Goal: Transaction & Acquisition: Subscribe to service/newsletter

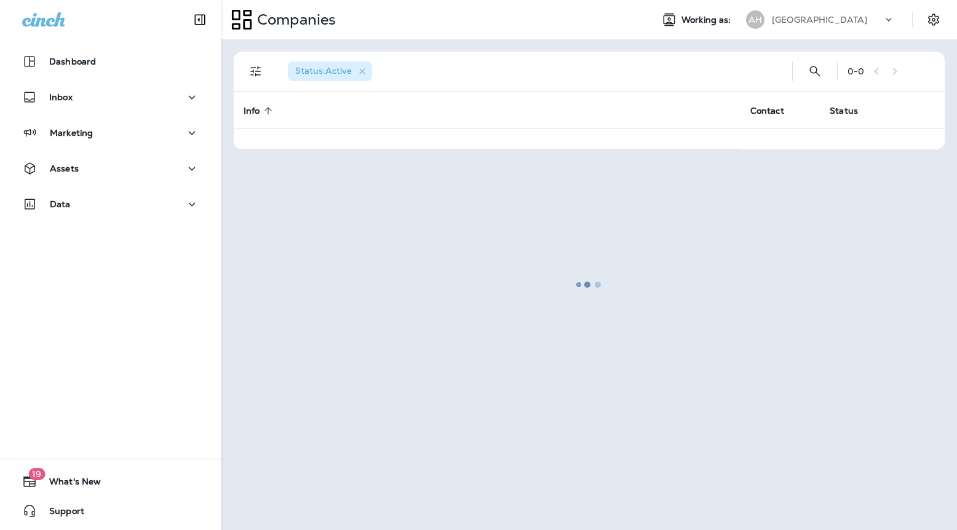
click at [854, 20] on p "[GEOGRAPHIC_DATA]" at bounding box center [819, 20] width 95 height 10
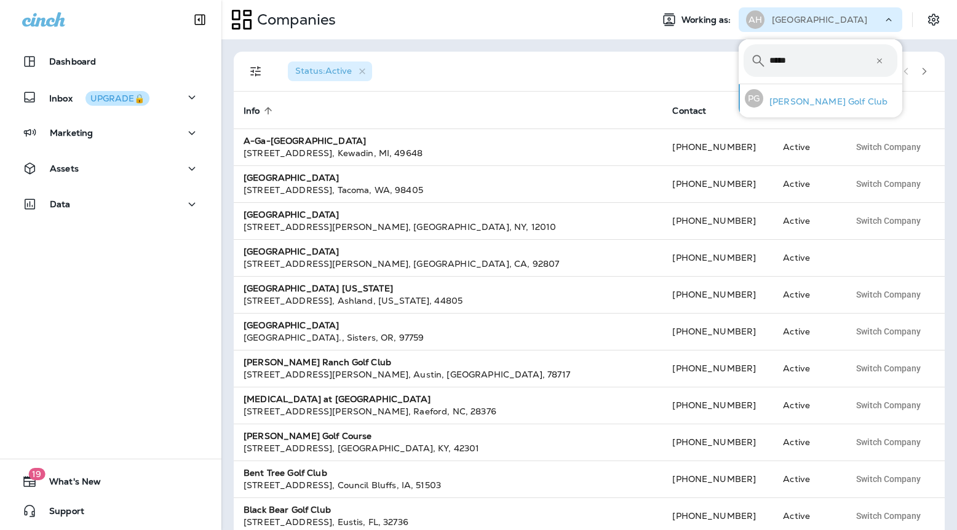
type input "*****"
click at [772, 99] on p "[PERSON_NAME] Golf Club" at bounding box center [825, 102] width 124 height 10
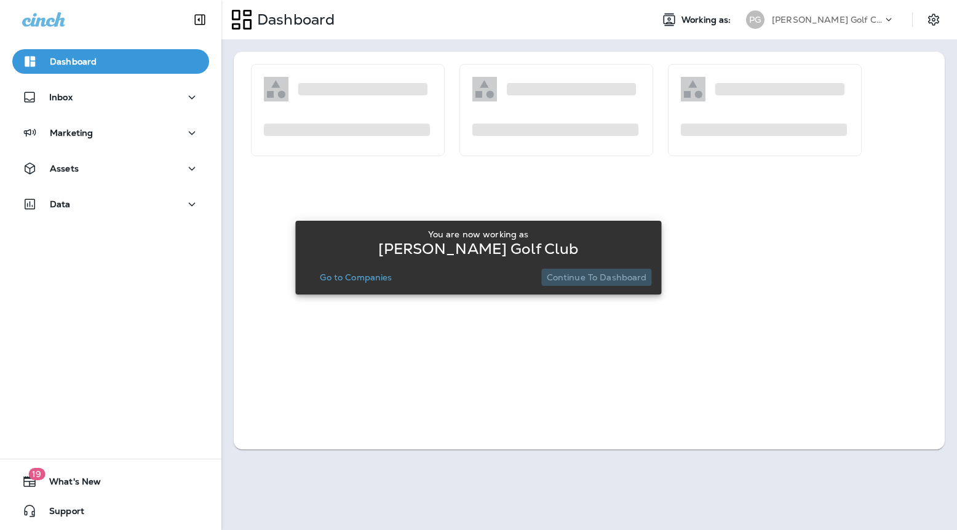
click at [624, 282] on p "Continue to Dashboard" at bounding box center [597, 277] width 100 height 10
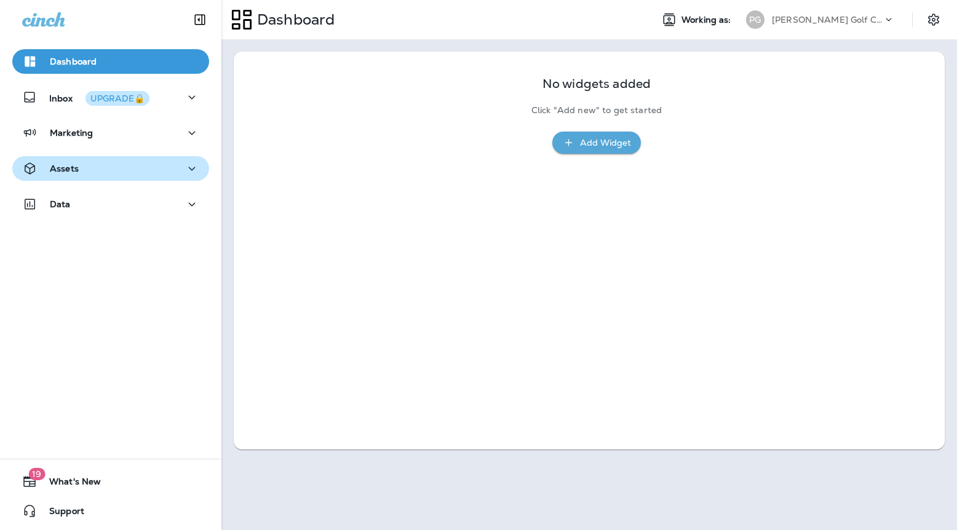
click at [145, 178] on button "Assets" at bounding box center [110, 168] width 197 height 25
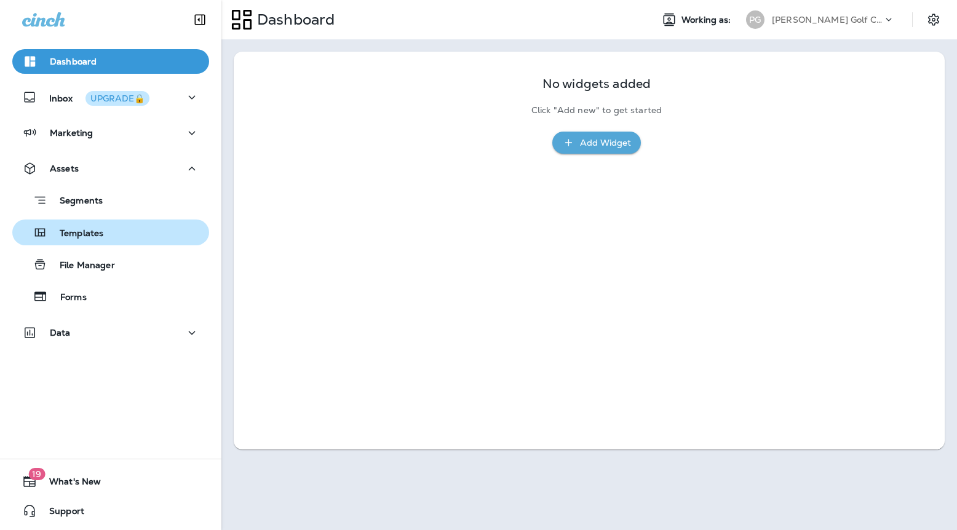
click at [130, 235] on div "Templates" at bounding box center [110, 232] width 187 height 18
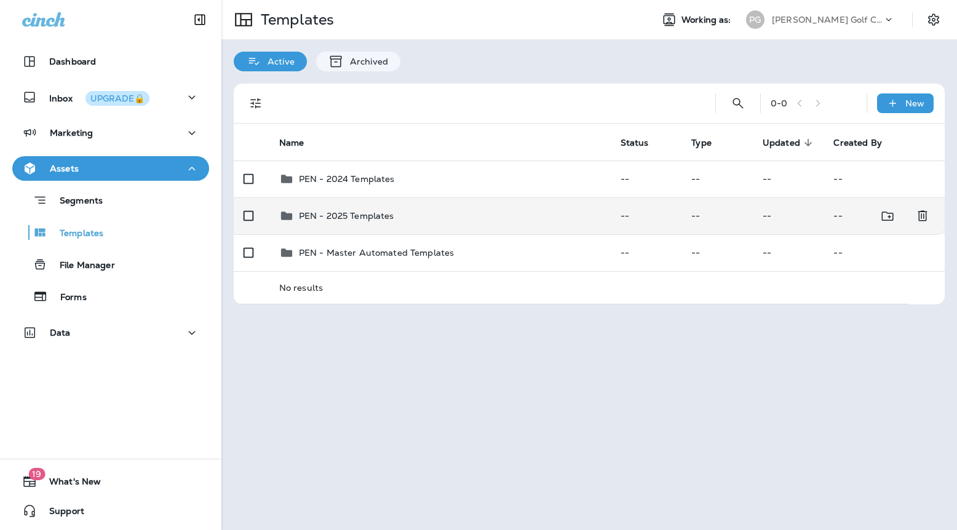
click at [367, 215] on p "PEN - 2025 Templates" at bounding box center [346, 216] width 95 height 10
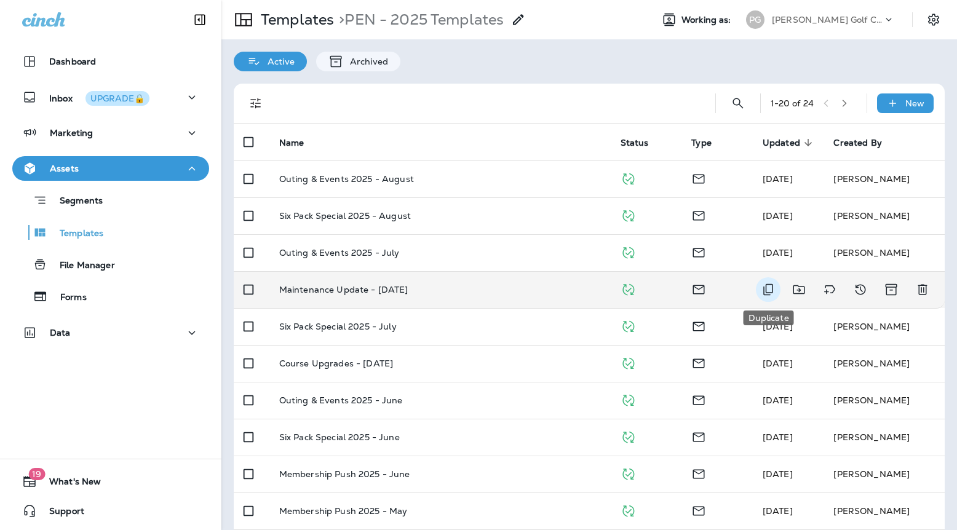
click at [762, 292] on icon "Duplicate" at bounding box center [768, 289] width 15 height 15
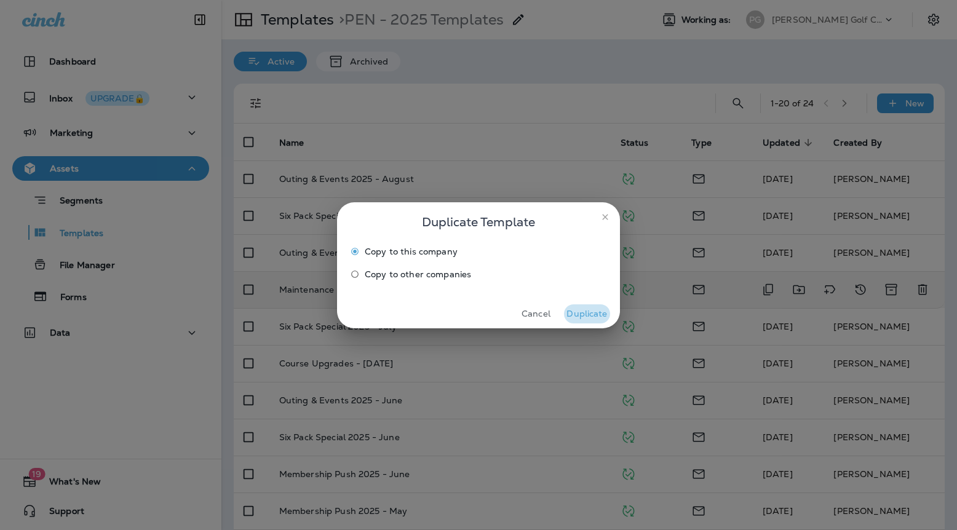
click at [585, 316] on button "Duplicate" at bounding box center [587, 313] width 46 height 19
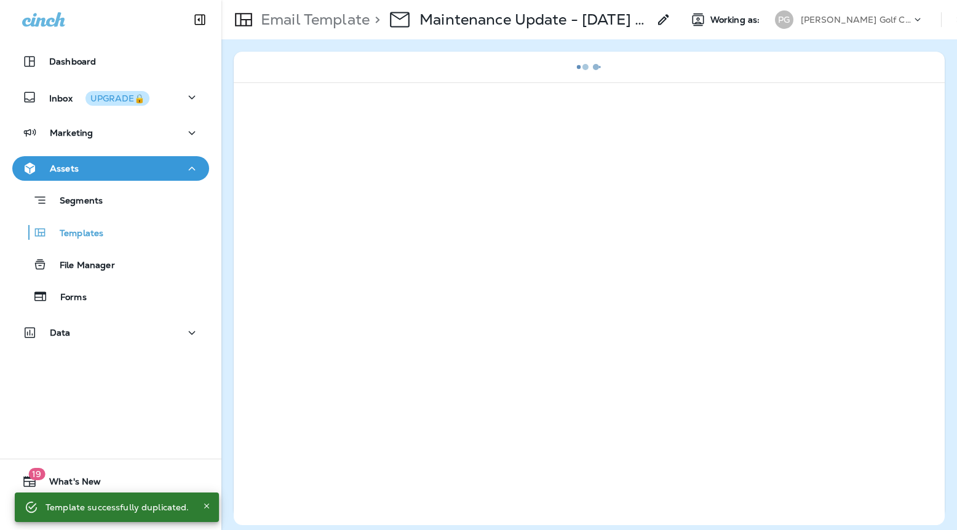
click at [656, 19] on div "> Maintenance Update - July 2025 Copy" at bounding box center [520, 19] width 301 height 34
click at [660, 19] on icon at bounding box center [663, 19] width 15 height 15
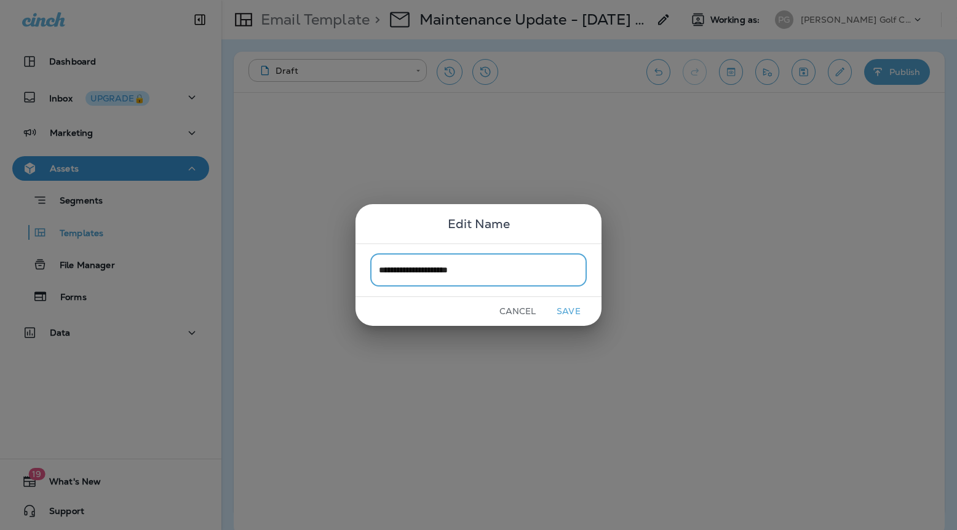
type input "**********"
click at [552, 312] on button "Save" at bounding box center [569, 311] width 46 height 19
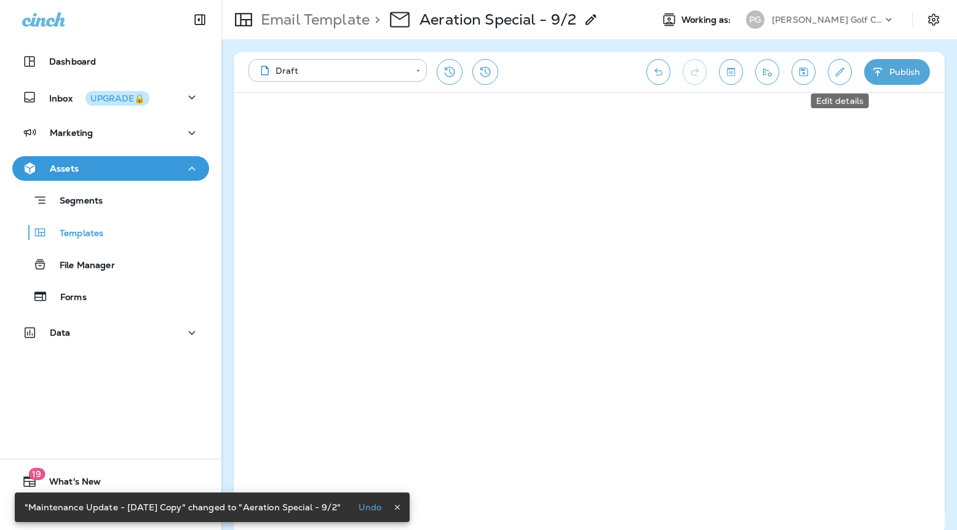
click at [839, 77] on icon "Edit details" at bounding box center [839, 72] width 13 height 12
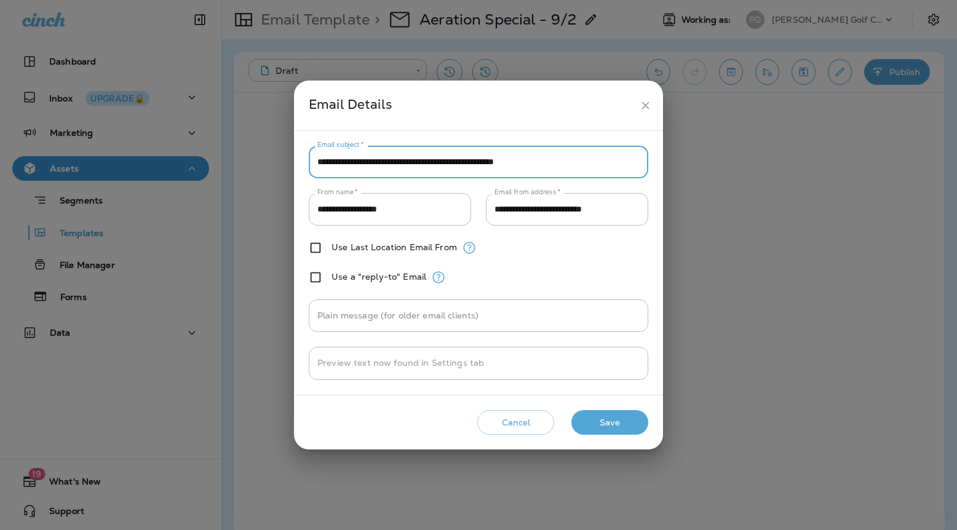
drag, startPoint x: 382, startPoint y: 162, endPoint x: 293, endPoint y: 159, distance: 89.2
click at [293, 159] on div "**********" at bounding box center [478, 265] width 957 height 530
drag, startPoint x: 464, startPoint y: 162, endPoint x: 314, endPoint y: 157, distance: 149.6
click at [314, 157] on input "**********" at bounding box center [478, 162] width 339 height 33
type input "**********"
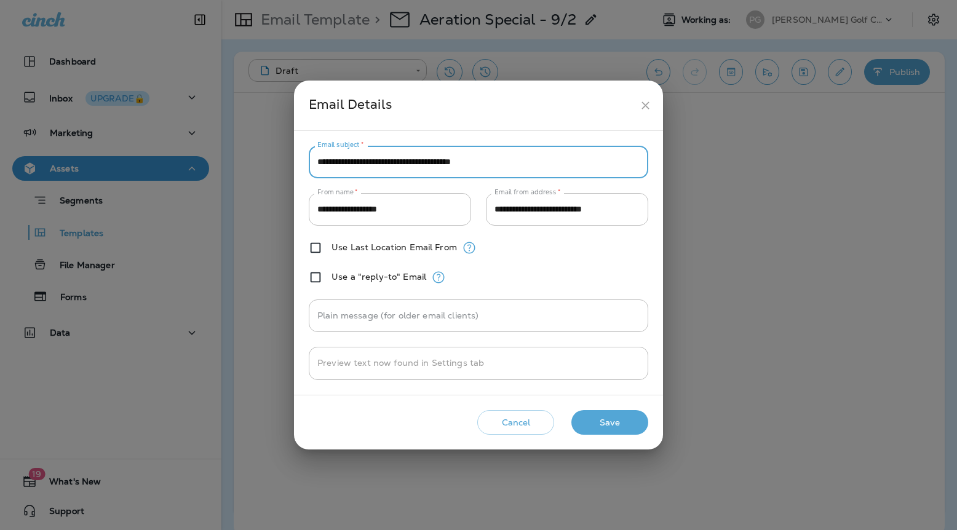
click at [610, 428] on button "Save" at bounding box center [609, 422] width 77 height 25
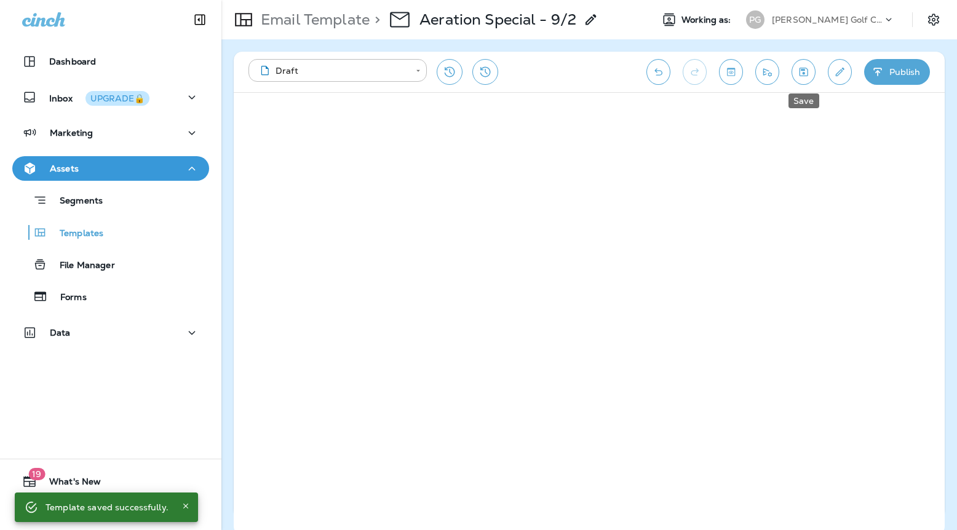
click at [807, 71] on icon "Save" at bounding box center [804, 72] width 9 height 9
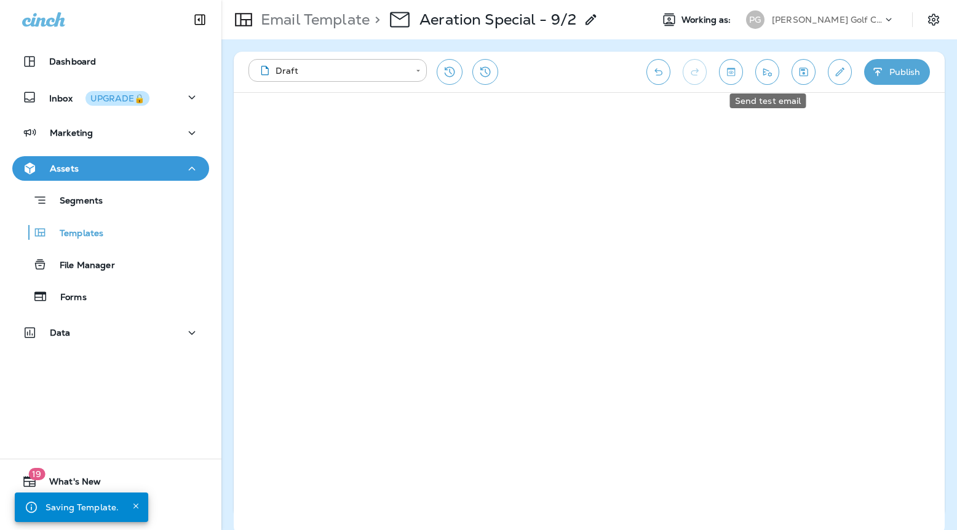
click at [766, 74] on icon "Send test email" at bounding box center [767, 72] width 13 height 12
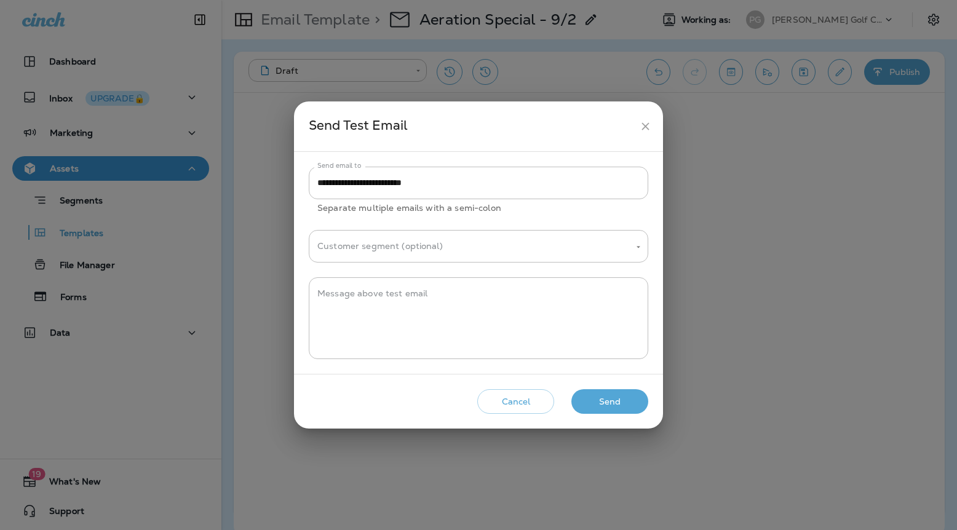
click at [626, 400] on button "Send" at bounding box center [609, 401] width 77 height 25
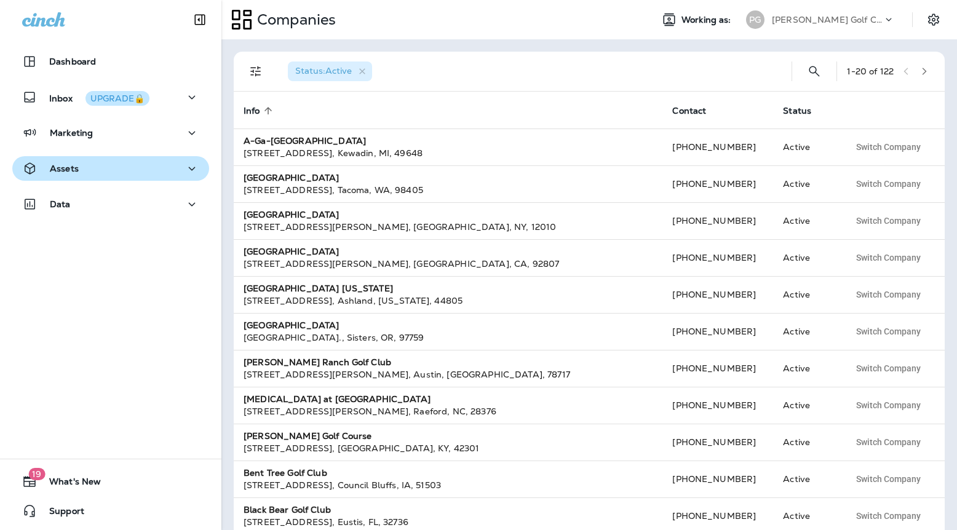
click at [108, 175] on div "Assets" at bounding box center [110, 168] width 177 height 15
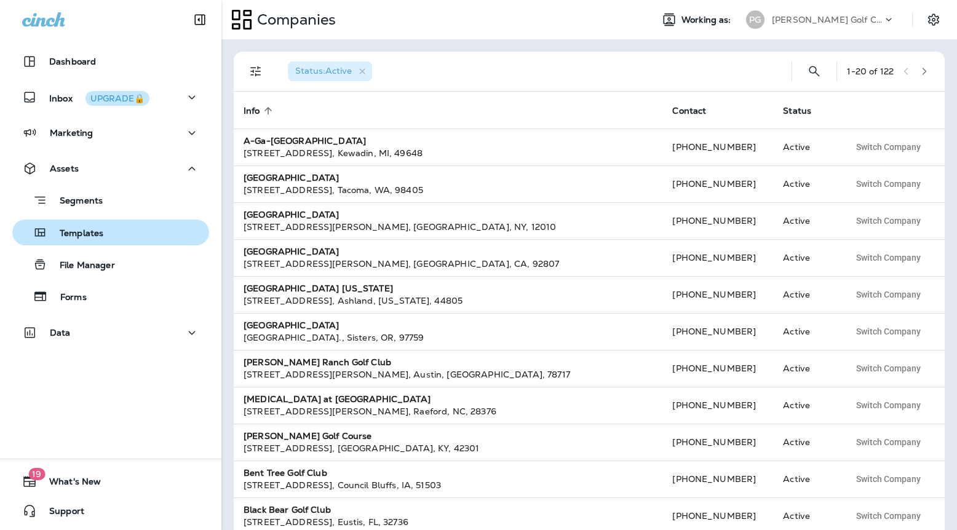
click at [107, 233] on div "Templates" at bounding box center [110, 232] width 187 height 18
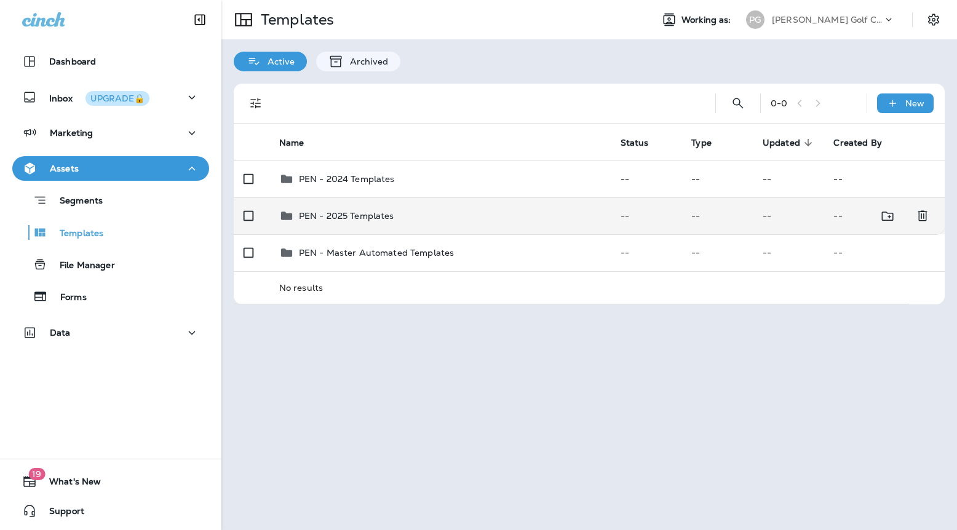
click at [366, 212] on p "PEN - 2025 Templates" at bounding box center [346, 216] width 95 height 10
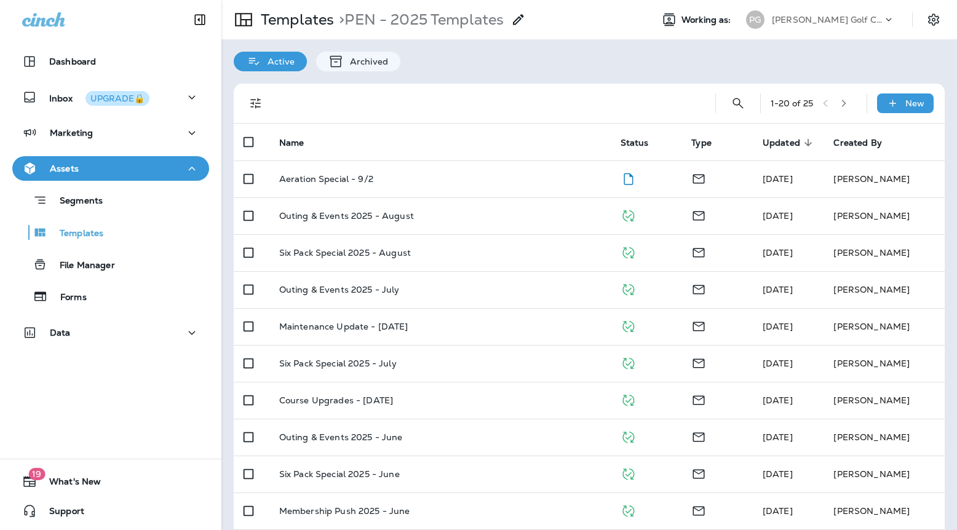
click at [363, 196] on td "Aeration Special - 9/2" at bounding box center [439, 179] width 341 height 37
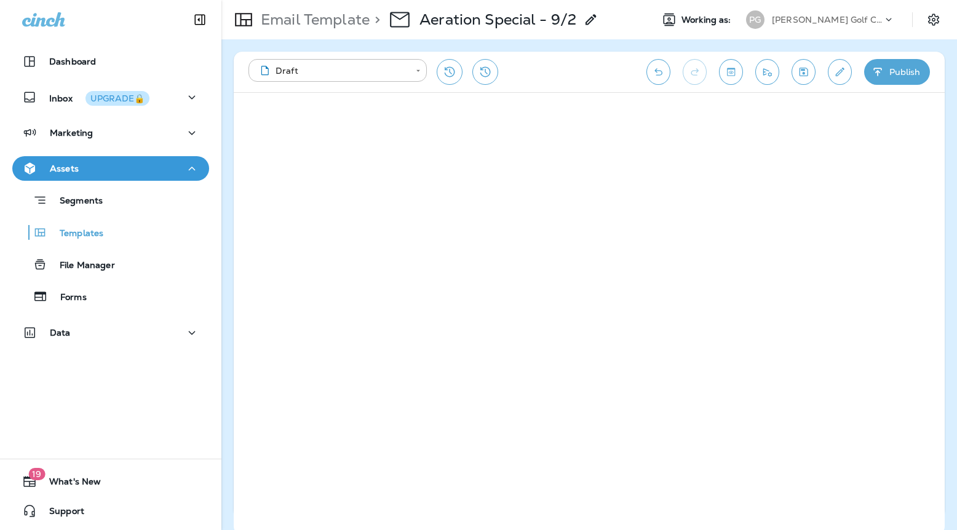
click at [802, 75] on icon "Save" at bounding box center [803, 72] width 13 height 12
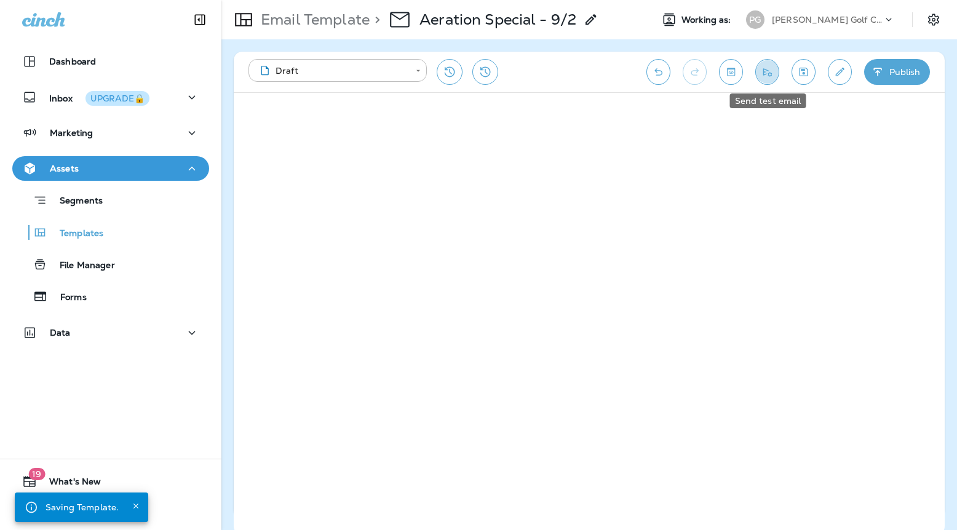
click at [766, 68] on icon "Send test email" at bounding box center [767, 72] width 13 height 12
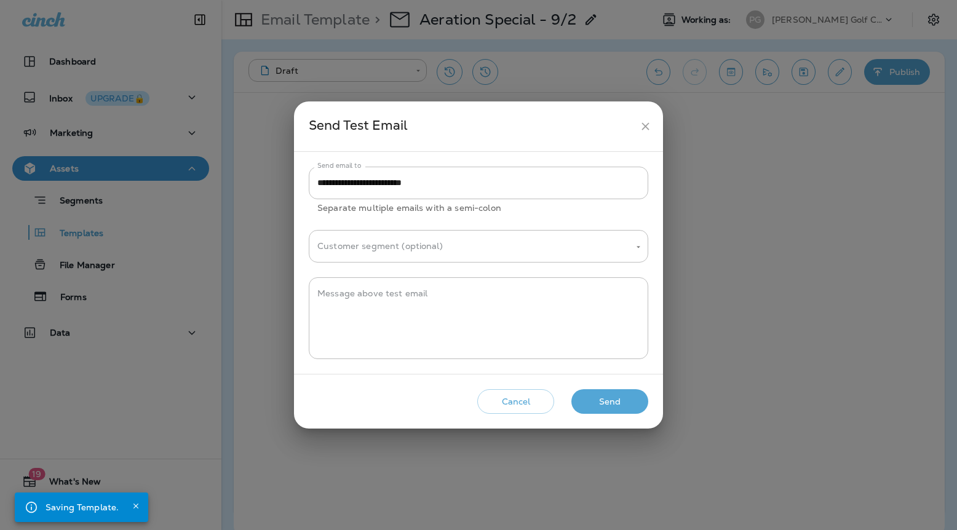
click at [609, 395] on button "Send" at bounding box center [609, 401] width 77 height 25
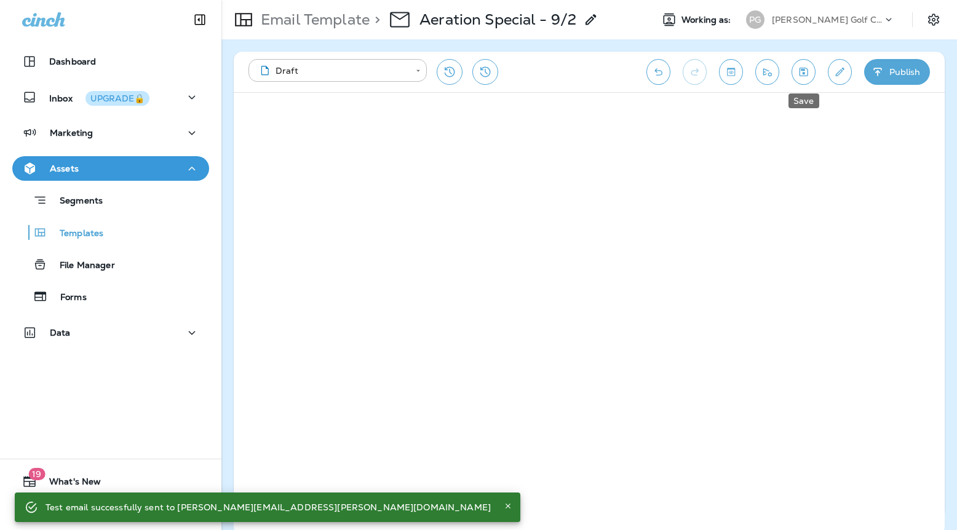
click at [804, 69] on icon "Save" at bounding box center [804, 72] width 9 height 9
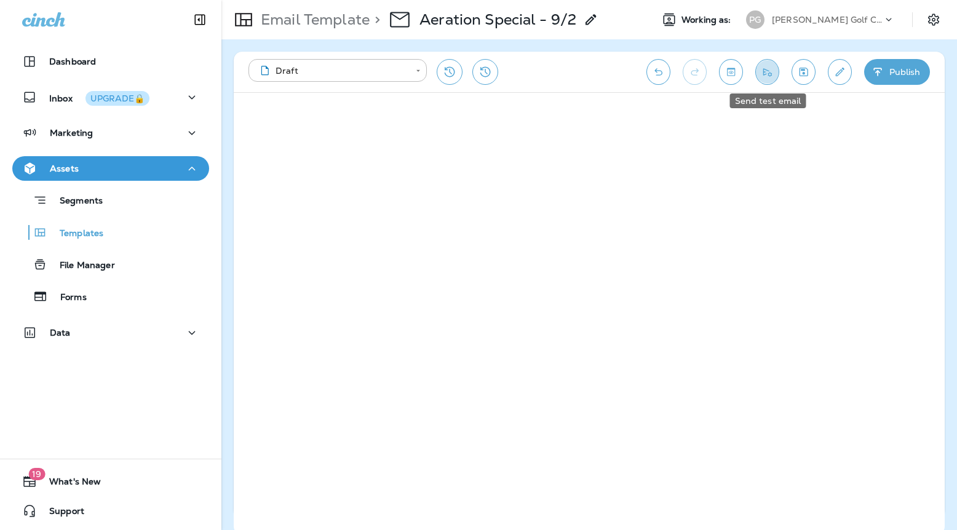
click at [763, 69] on icon "Send test email" at bounding box center [767, 72] width 13 height 12
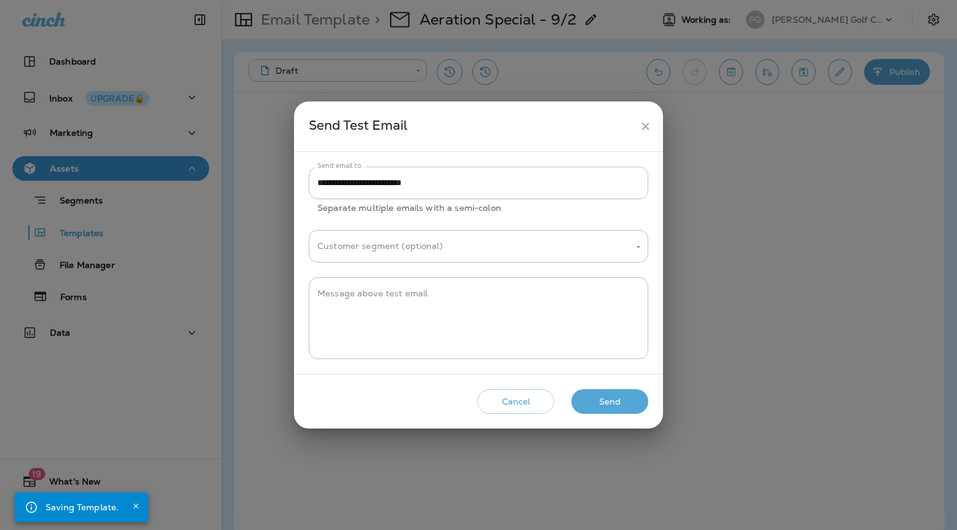
click at [600, 395] on button "Send" at bounding box center [609, 401] width 77 height 25
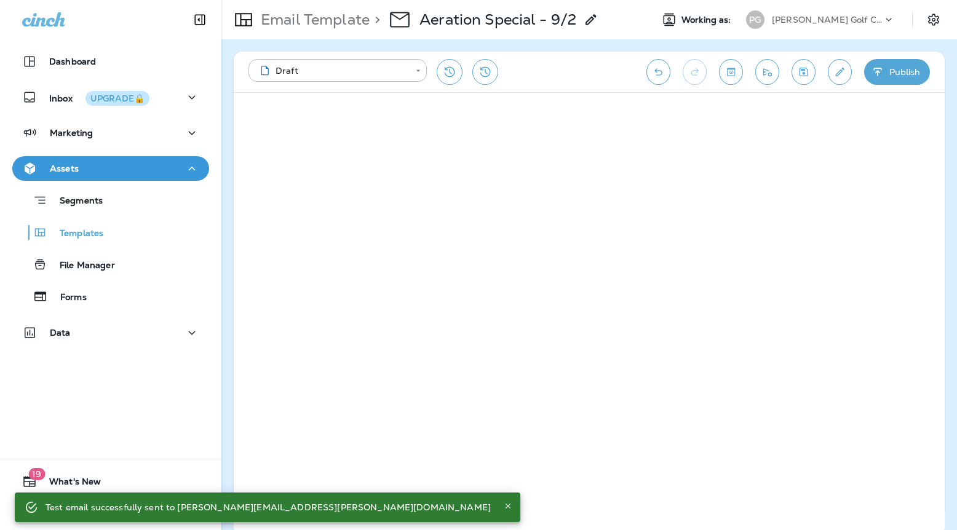
click at [806, 9] on div "[PERSON_NAME] Golf Club" at bounding box center [821, 19] width 164 height 25
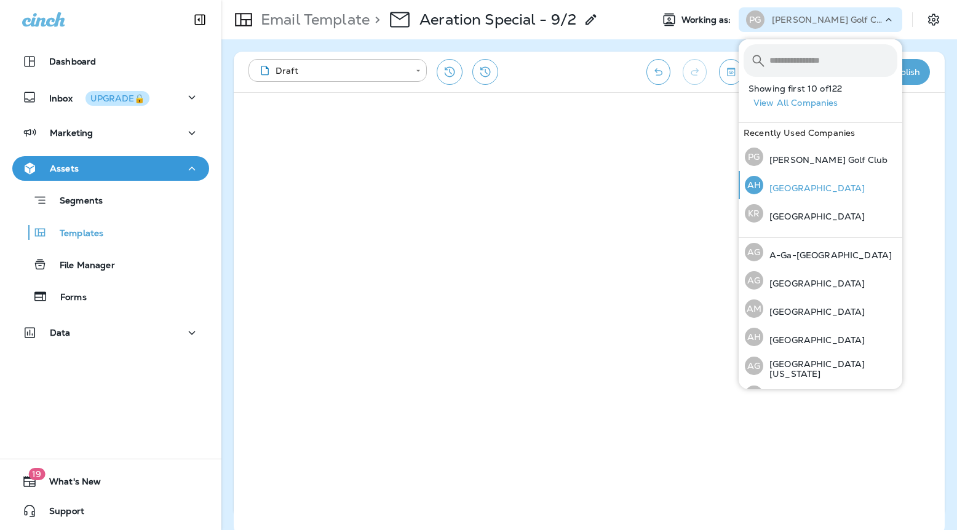
click at [804, 191] on p "[GEOGRAPHIC_DATA]" at bounding box center [813, 188] width 101 height 10
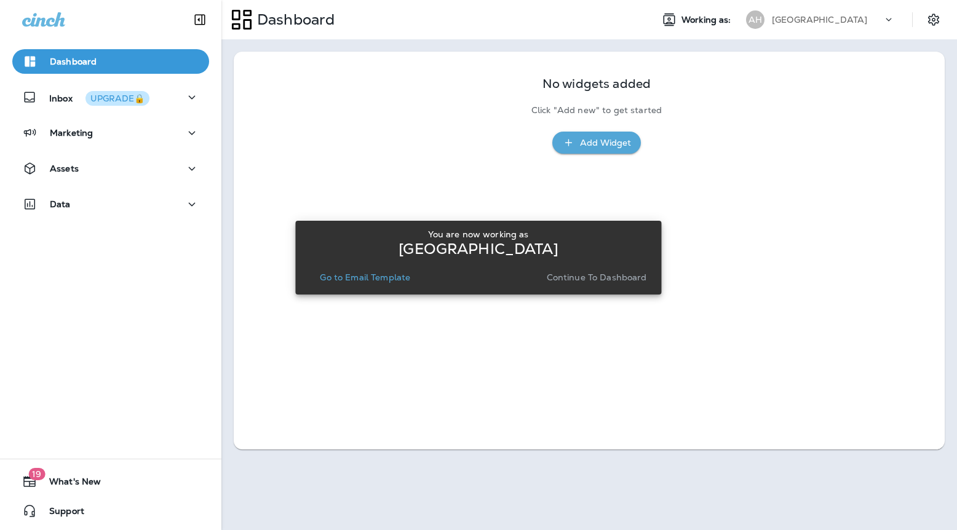
click at [617, 285] on button "Continue to Dashboard" at bounding box center [597, 277] width 110 height 17
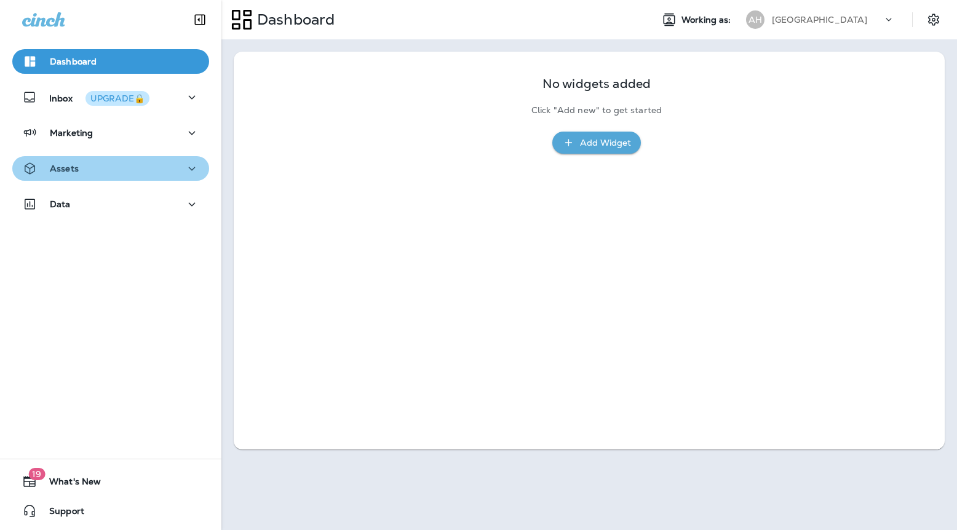
click at [135, 169] on div "Assets" at bounding box center [110, 168] width 177 height 15
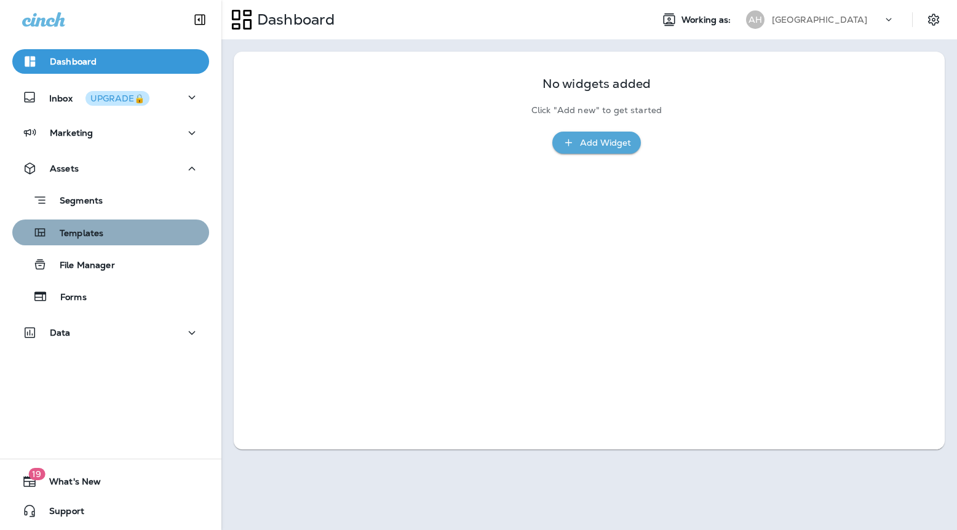
click at [100, 245] on button "Templates" at bounding box center [110, 233] width 197 height 26
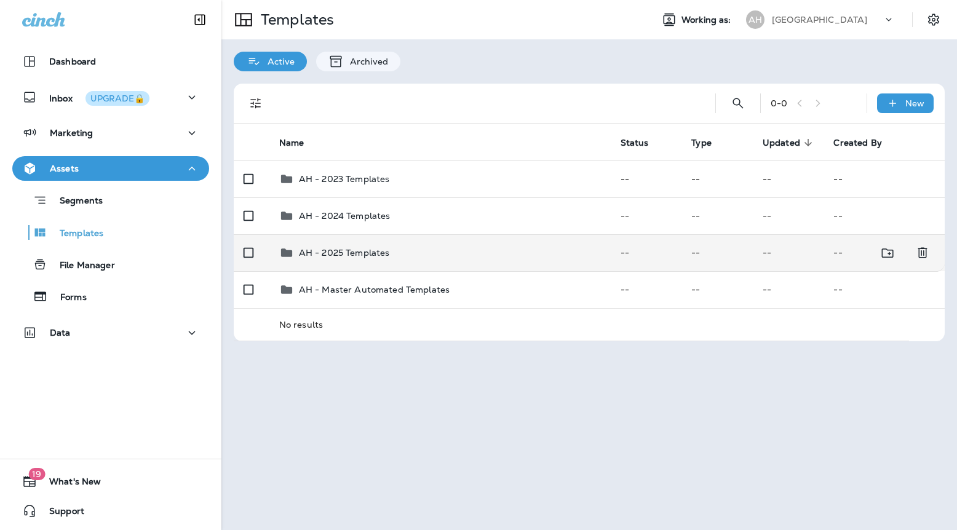
click at [352, 261] on td "AH - 2025 Templates" at bounding box center [439, 252] width 341 height 37
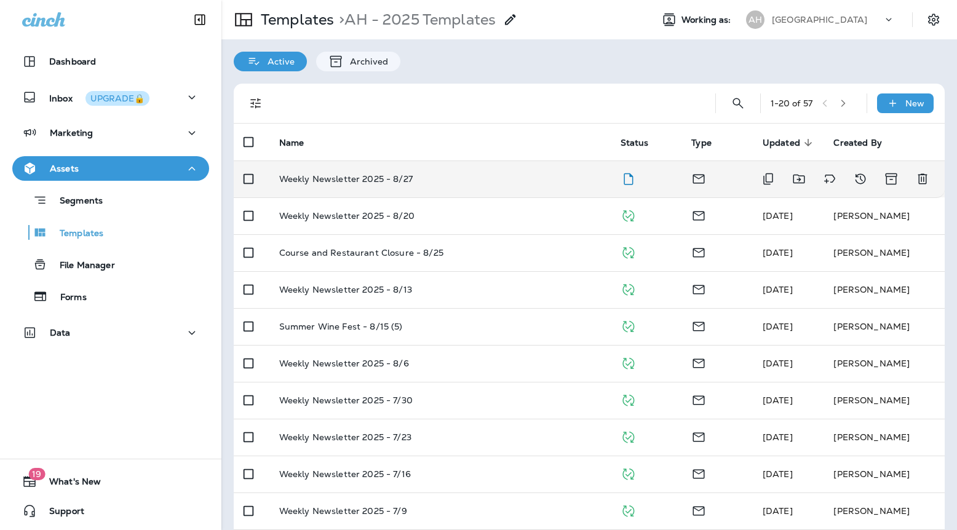
click at [372, 180] on p "Weekly Newsletter 2025 - 8/27" at bounding box center [345, 179] width 133 height 10
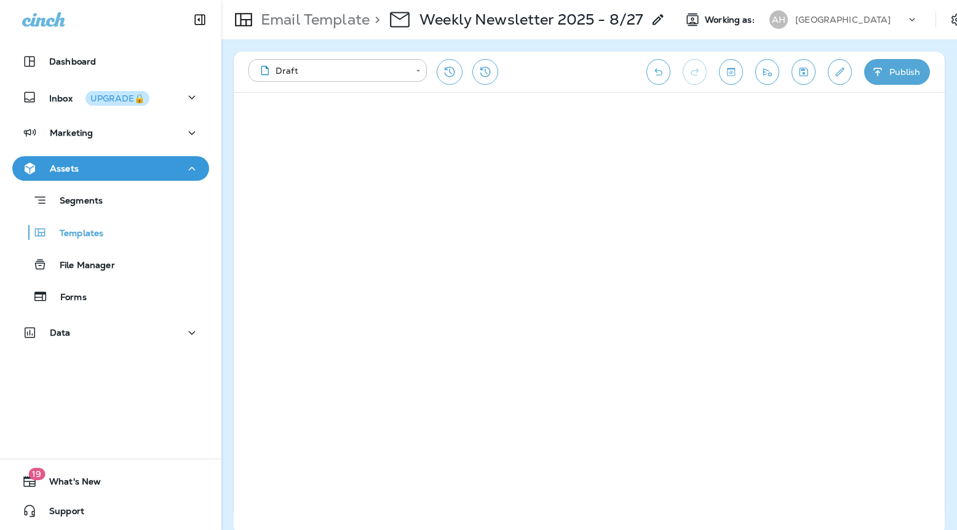
click at [887, 71] on button "Publish" at bounding box center [897, 72] width 66 height 26
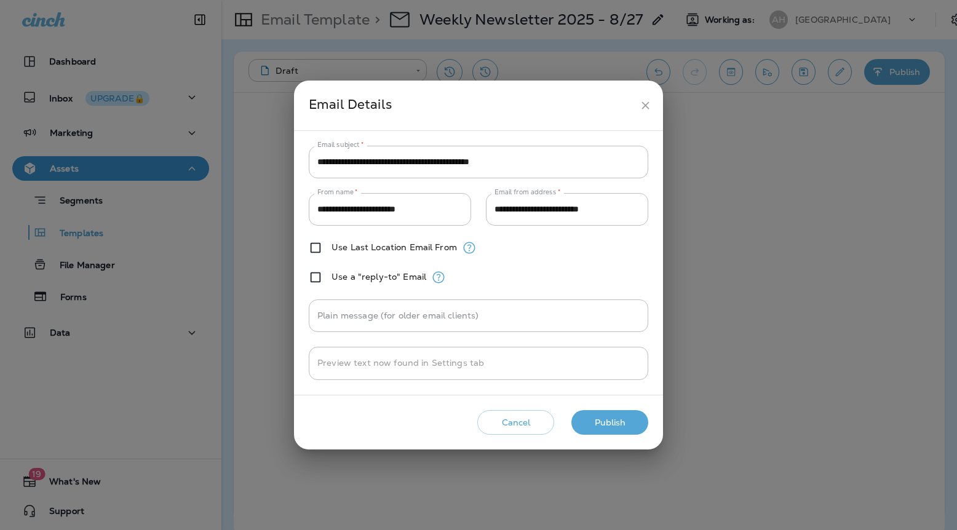
click at [621, 423] on button "Publish" at bounding box center [609, 422] width 77 height 25
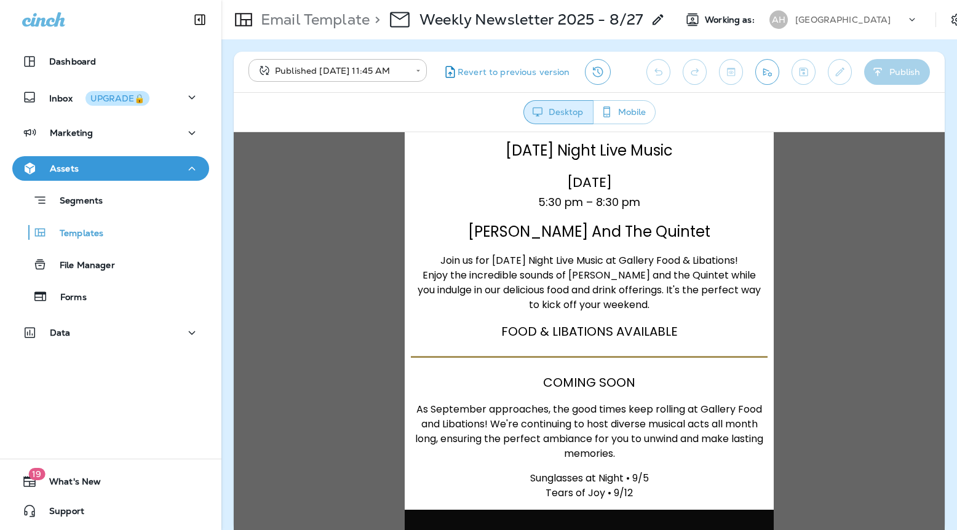
scroll to position [1504, 0]
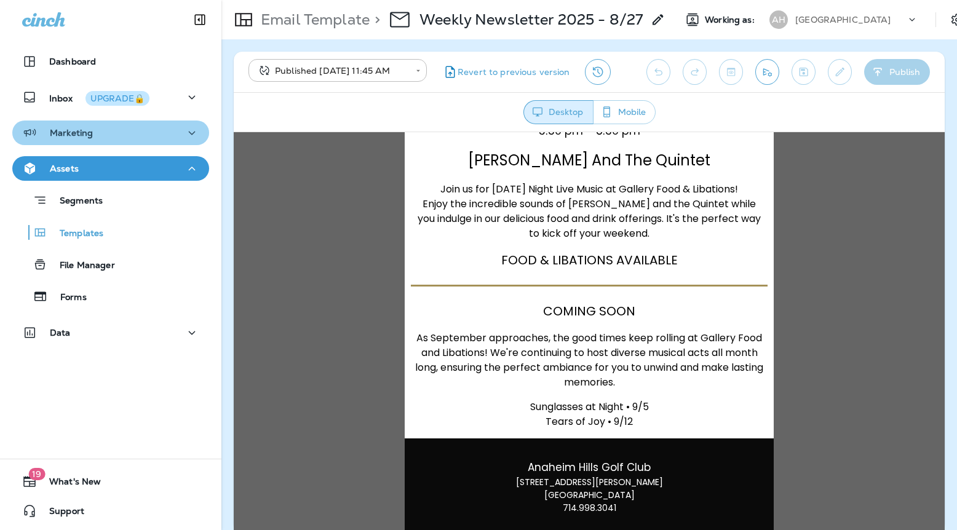
click at [69, 134] on p "Marketing" at bounding box center [71, 133] width 43 height 10
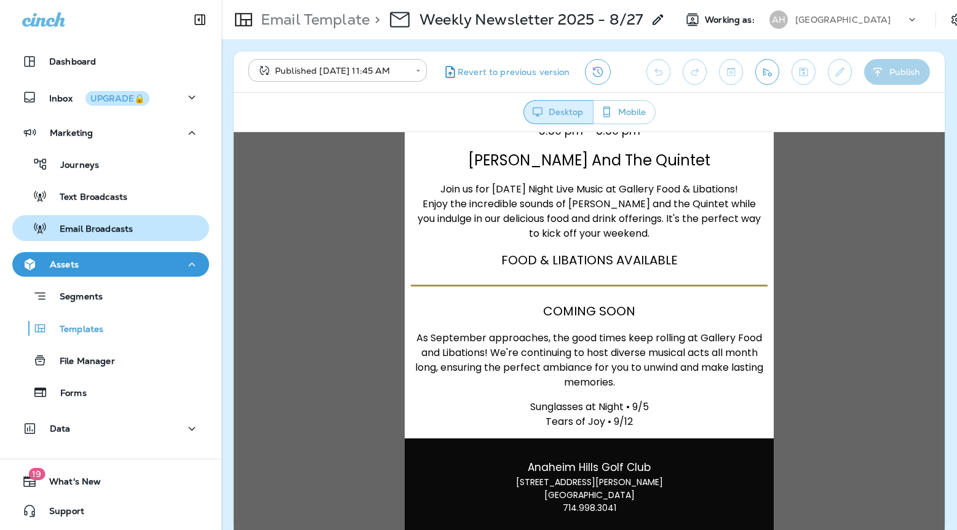
click at [74, 229] on p "Email Broadcasts" at bounding box center [89, 230] width 85 height 12
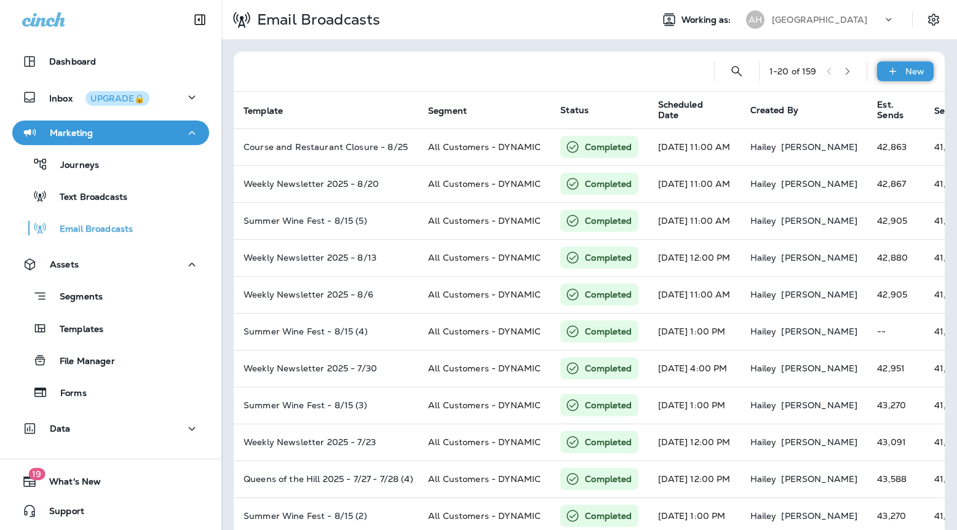
click at [905, 71] on div "New" at bounding box center [905, 72] width 57 height 20
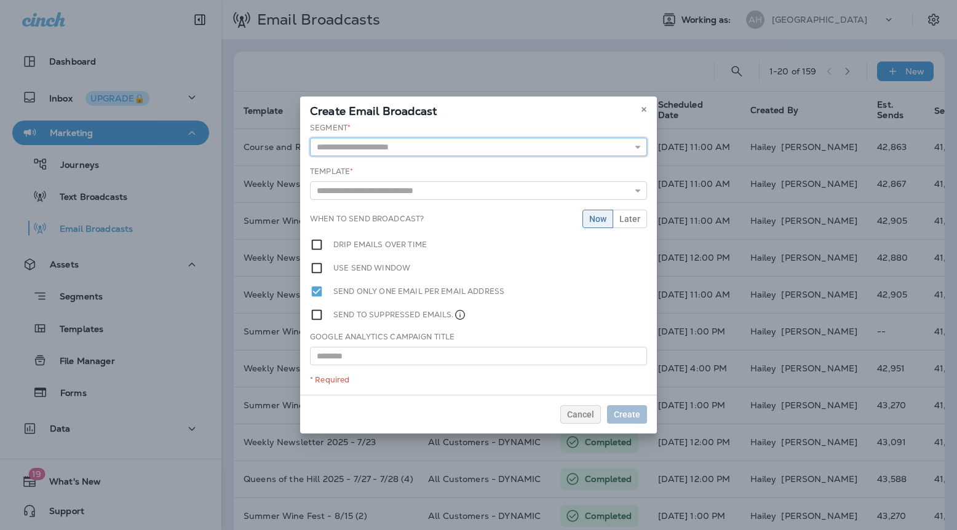
click at [427, 146] on input "text" at bounding box center [478, 147] width 337 height 18
type input "**********"
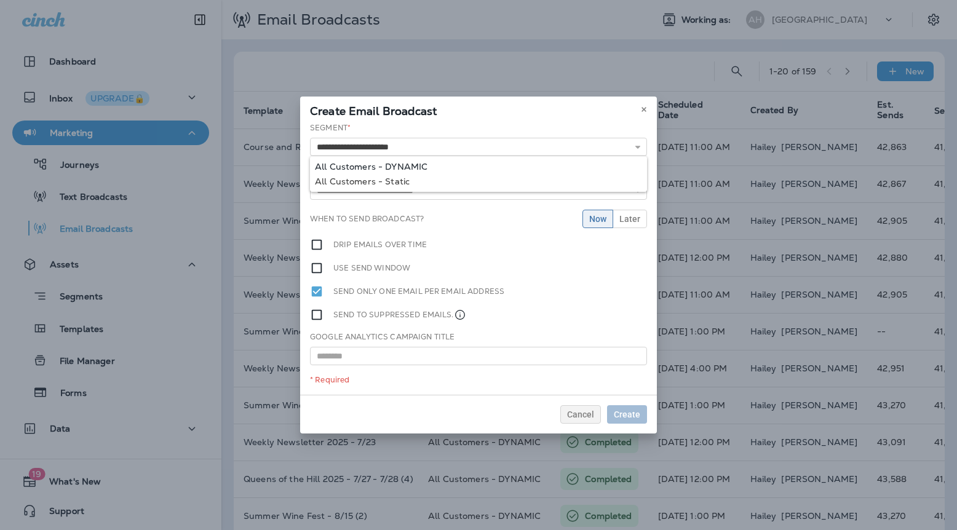
click at [404, 167] on div "**********" at bounding box center [478, 258] width 357 height 272
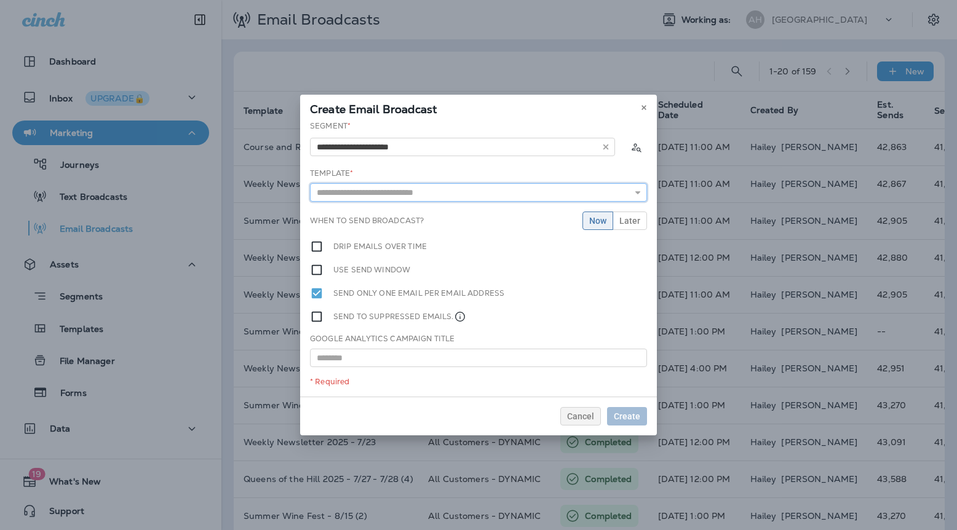
click at [390, 189] on input "text" at bounding box center [478, 192] width 337 height 18
type input "**********"
click at [395, 215] on div "**********" at bounding box center [478, 259] width 357 height 276
click at [455, 192] on input "**********" at bounding box center [478, 192] width 337 height 18
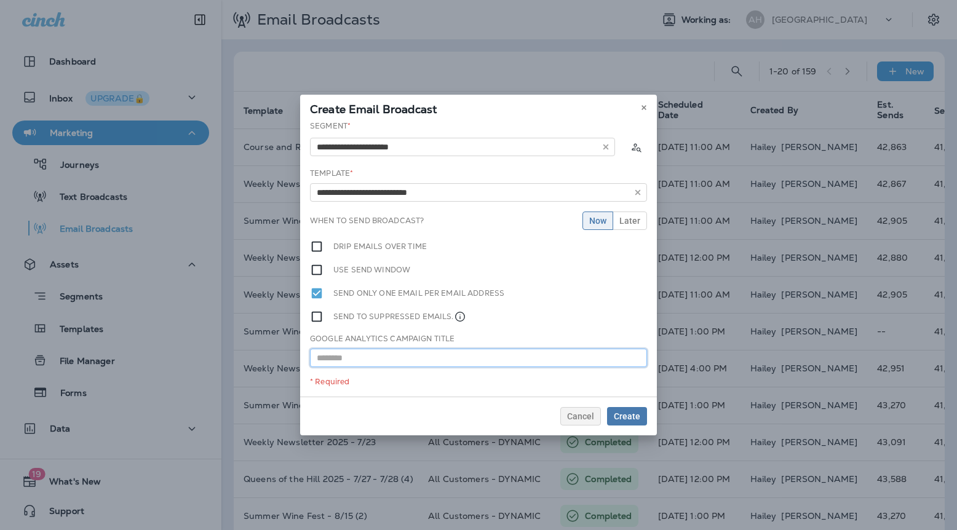
click at [421, 363] on input "text" at bounding box center [478, 358] width 337 height 18
paste input "**********"
type input "**********"
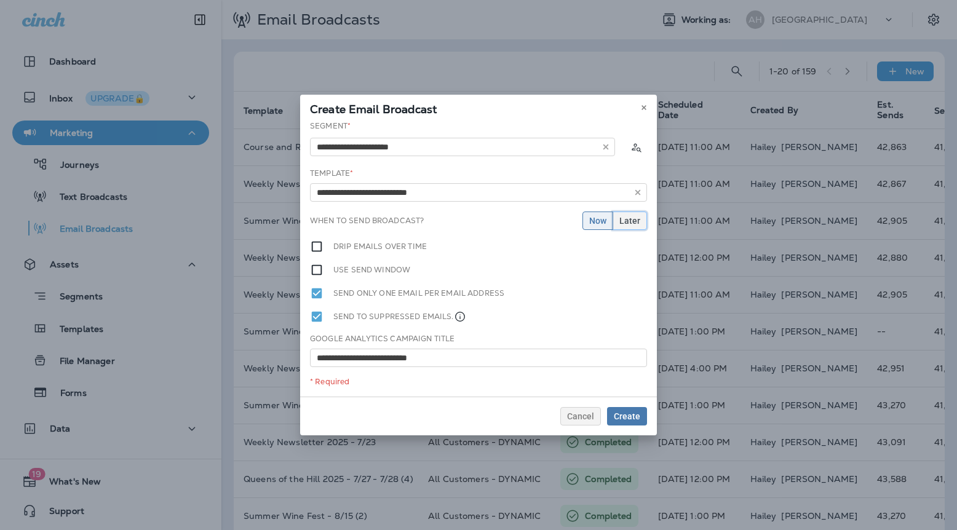
click at [634, 224] on span "Later" at bounding box center [629, 220] width 21 height 9
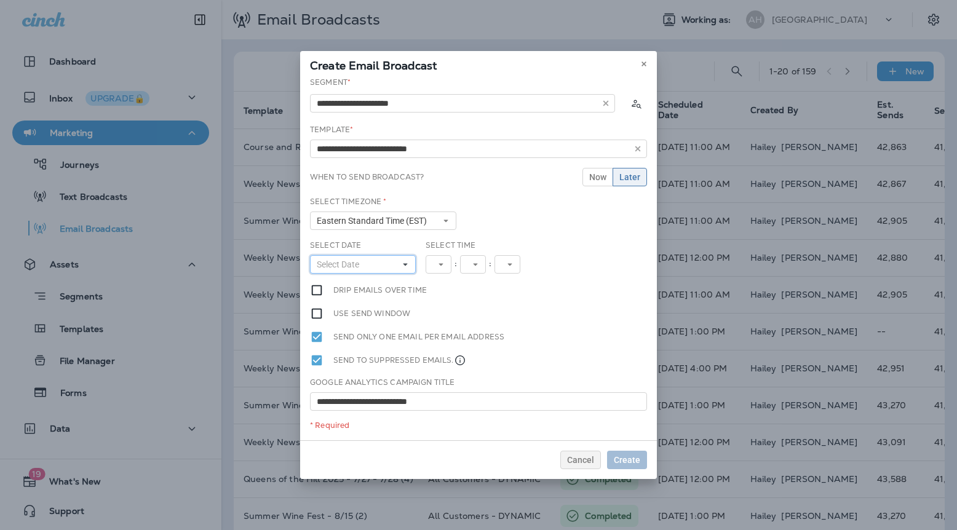
click at [370, 261] on button "Select Date" at bounding box center [363, 264] width 106 height 18
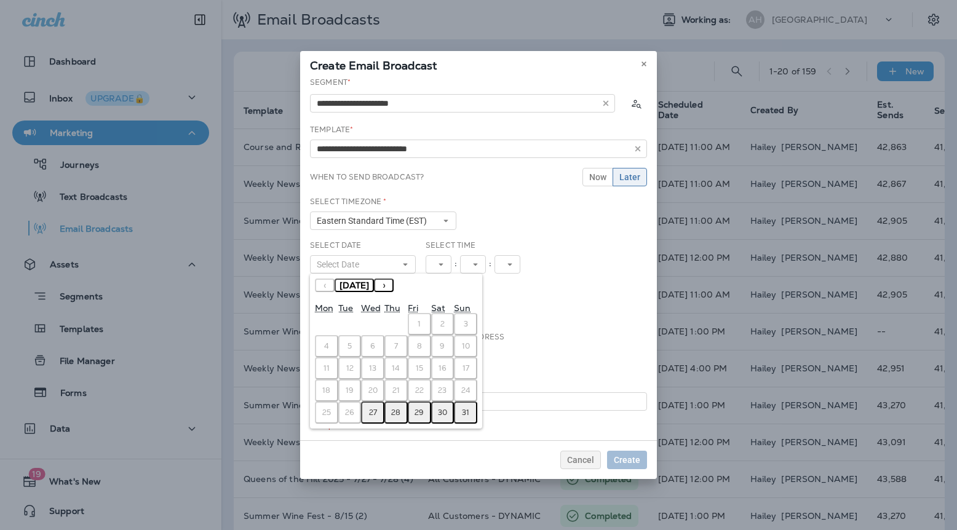
click at [365, 418] on button "27" at bounding box center [372, 413] width 23 height 22
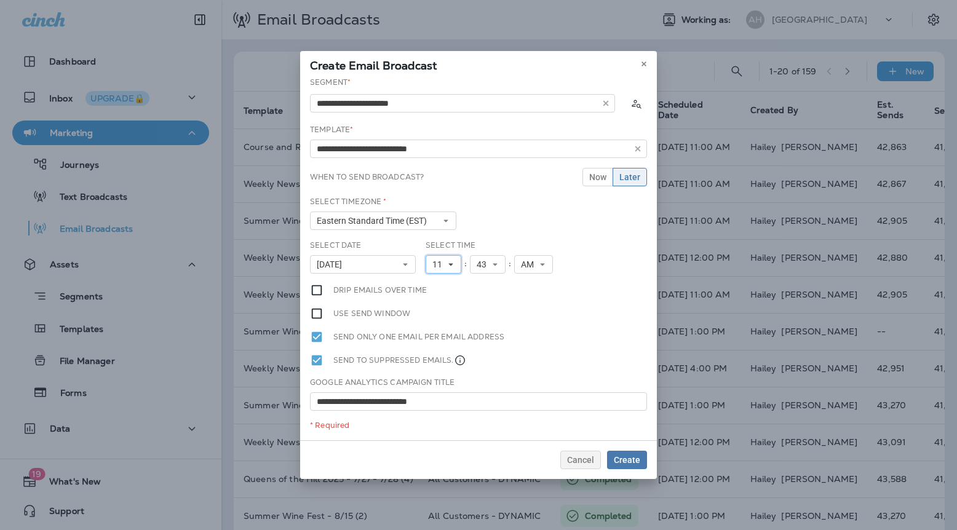
click at [442, 269] on button "11" at bounding box center [444, 264] width 36 height 18
click at [442, 437] on link "12" at bounding box center [444, 435] width 36 height 15
click at [484, 260] on span "43" at bounding box center [484, 265] width 15 height 10
click at [484, 279] on link "00" at bounding box center [488, 284] width 36 height 15
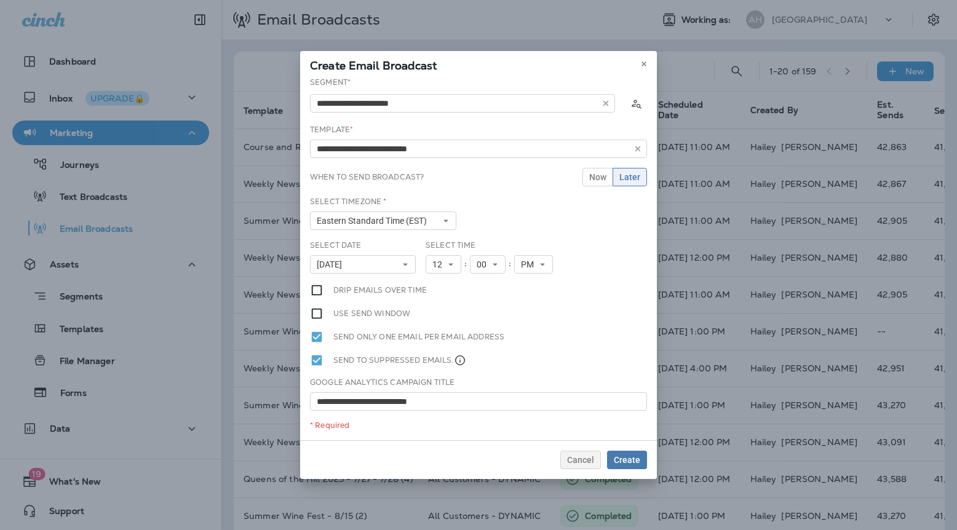
click at [592, 235] on div "Select Timezone * Eastern Standard Time (EST) Eastern Standard Time (EST) Centr…" at bounding box center [478, 218] width 347 height 44
click at [635, 463] on span "Create" at bounding box center [627, 460] width 26 height 9
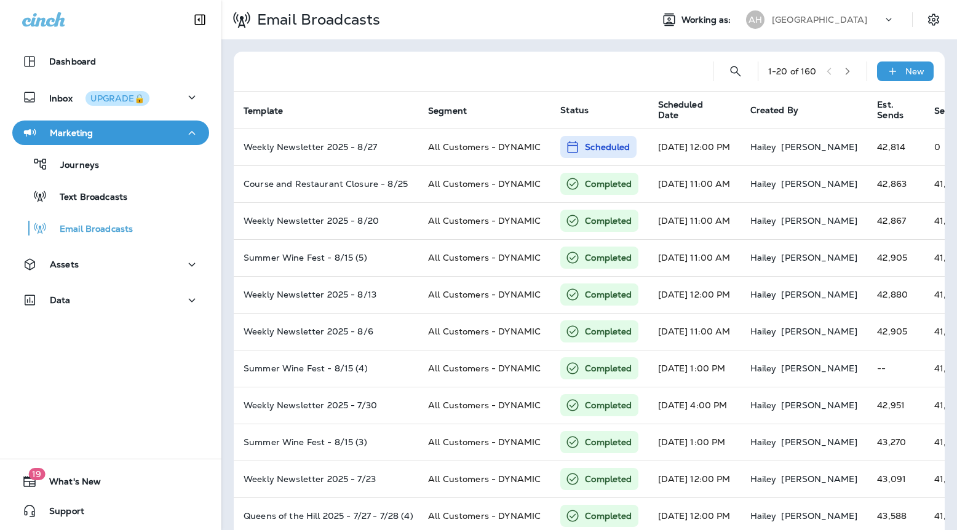
click at [858, 16] on p "[GEOGRAPHIC_DATA]" at bounding box center [819, 20] width 95 height 10
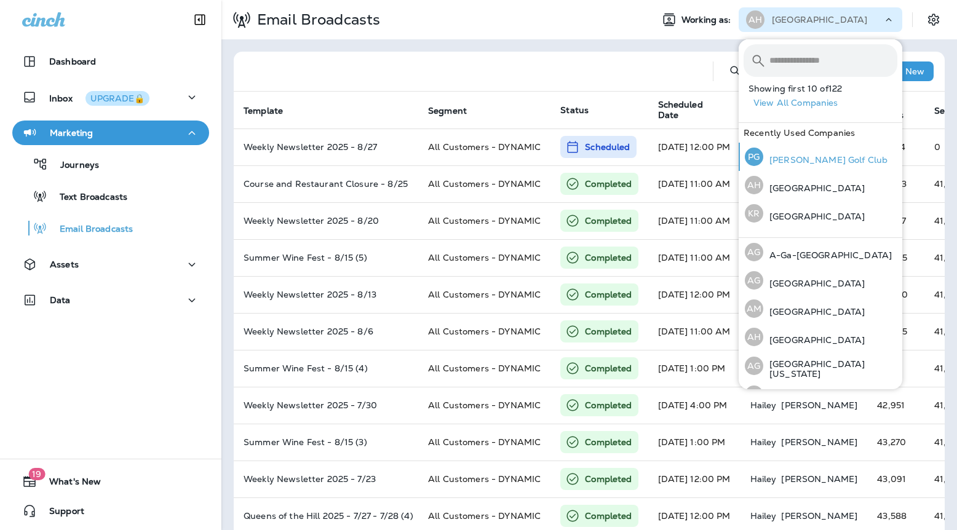
click at [801, 153] on div "[PERSON_NAME] Golf Club" at bounding box center [816, 157] width 153 height 28
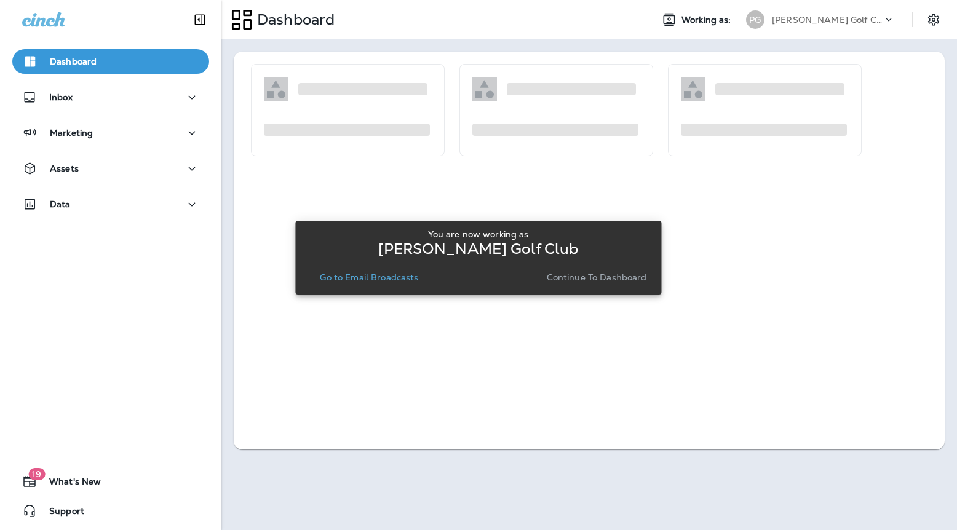
click at [611, 279] on p "Continue to Dashboard" at bounding box center [597, 277] width 100 height 10
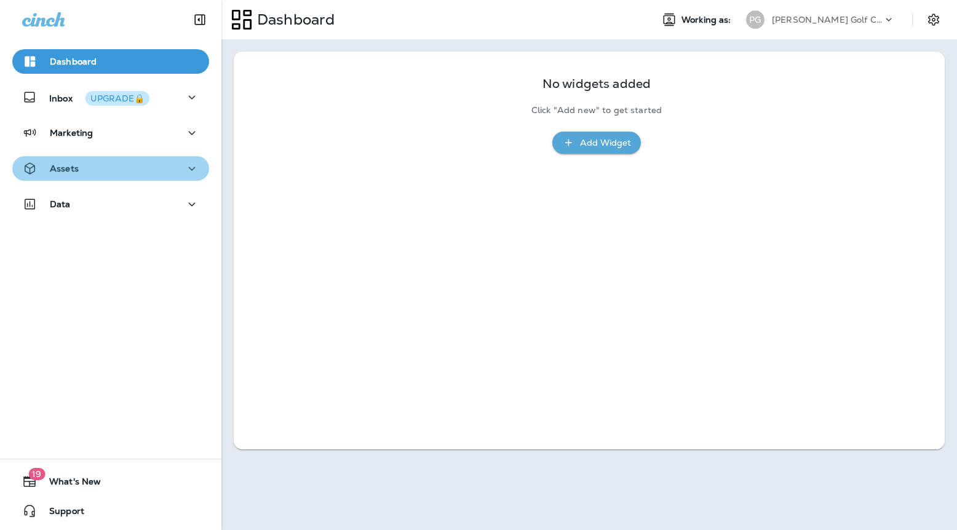
click at [90, 171] on div "Assets" at bounding box center [110, 168] width 177 height 15
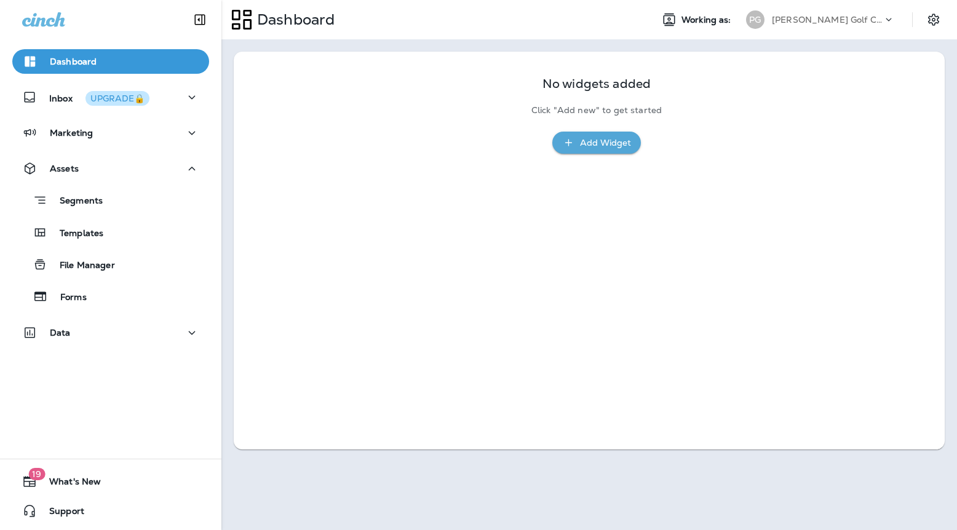
click at [97, 245] on div "Segments Templates File Manager Forms" at bounding box center [110, 245] width 197 height 129
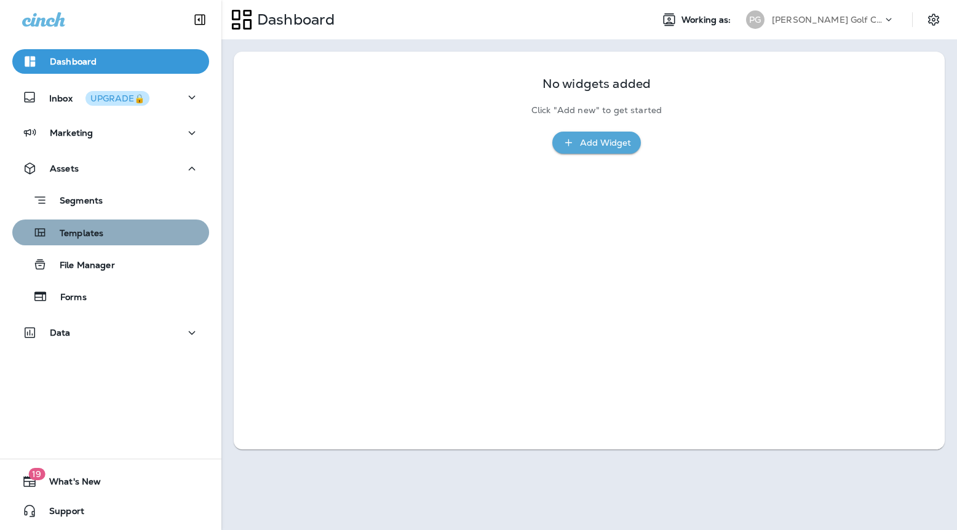
click at [97, 234] on p "Templates" at bounding box center [75, 234] width 56 height 12
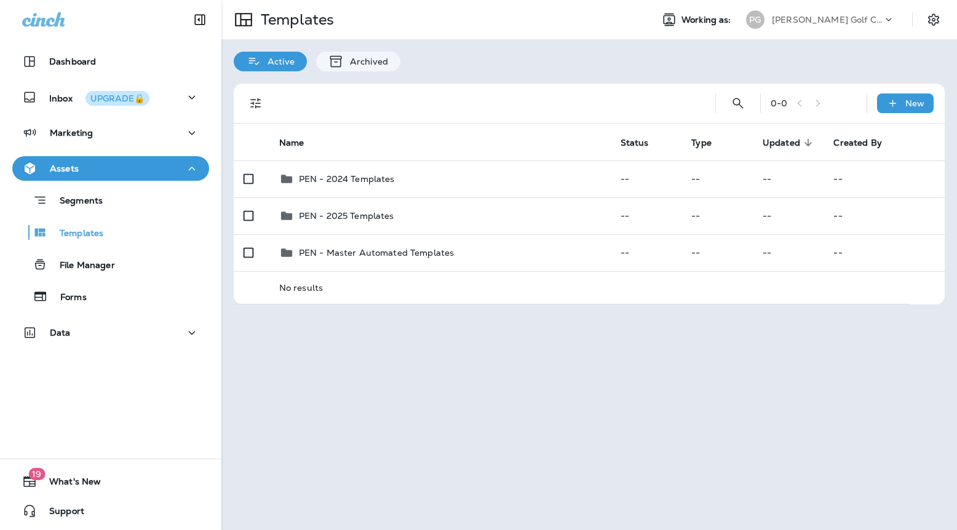
click at [434, 25] on div "Templates" at bounding box center [431, 19] width 421 height 34
